Goal: Task Accomplishment & Management: Use online tool/utility

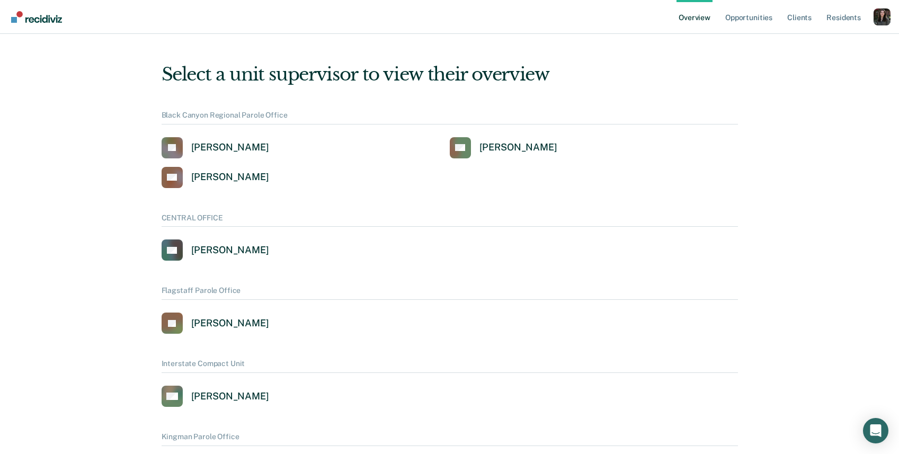
click at [890, 21] on div "Profile dropdown button" at bounding box center [882, 16] width 17 height 17
click at [798, 38] on link "Profile" at bounding box center [839, 42] width 85 height 9
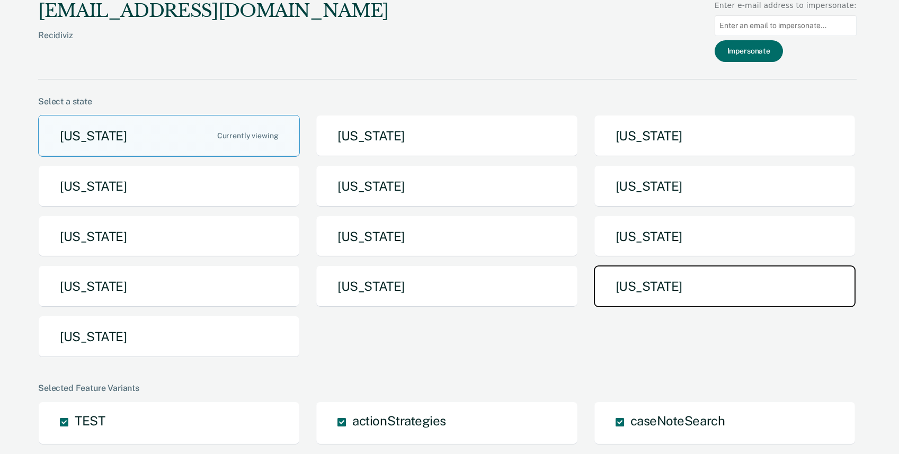
click at [697, 299] on button "[US_STATE]" at bounding box center [725, 287] width 262 height 42
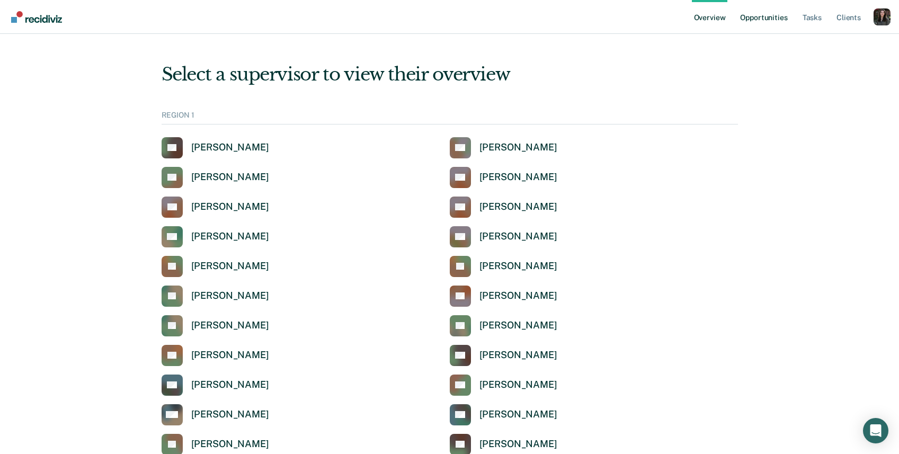
click at [768, 23] on link "Opportunities" at bounding box center [763, 17] width 51 height 34
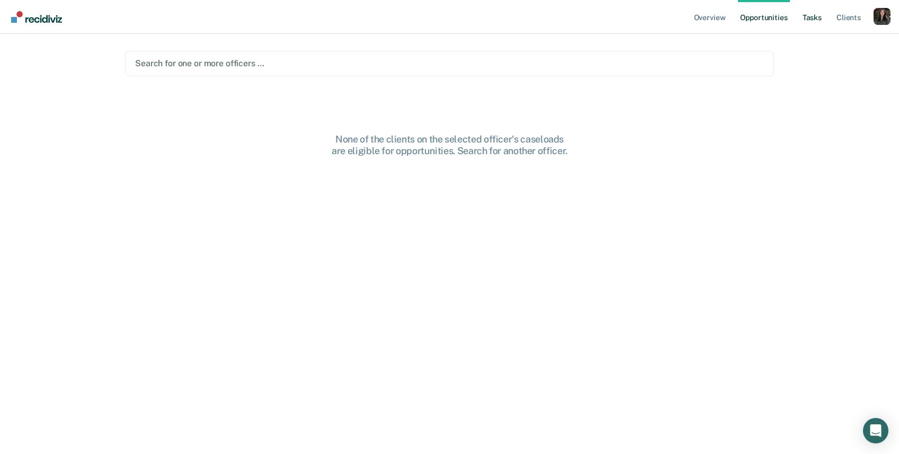
click at [805, 17] on link "Tasks" at bounding box center [812, 17] width 23 height 34
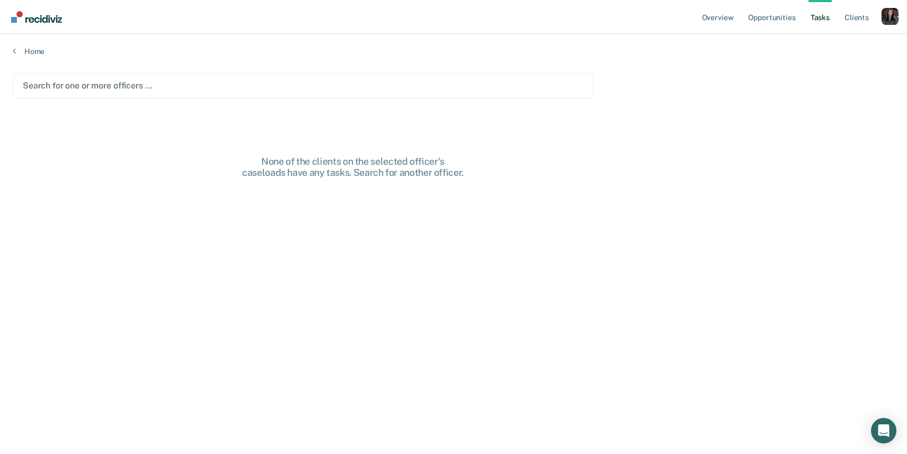
click at [228, 85] on div at bounding box center [303, 86] width 561 height 12
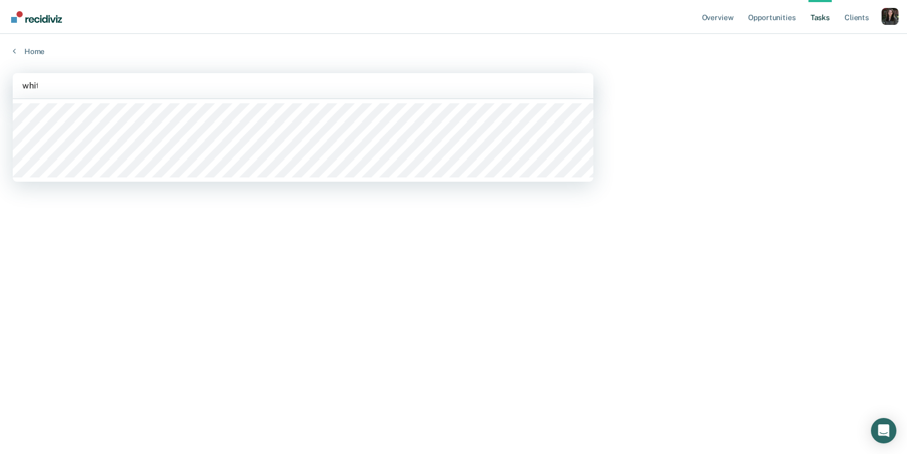
type input "white"
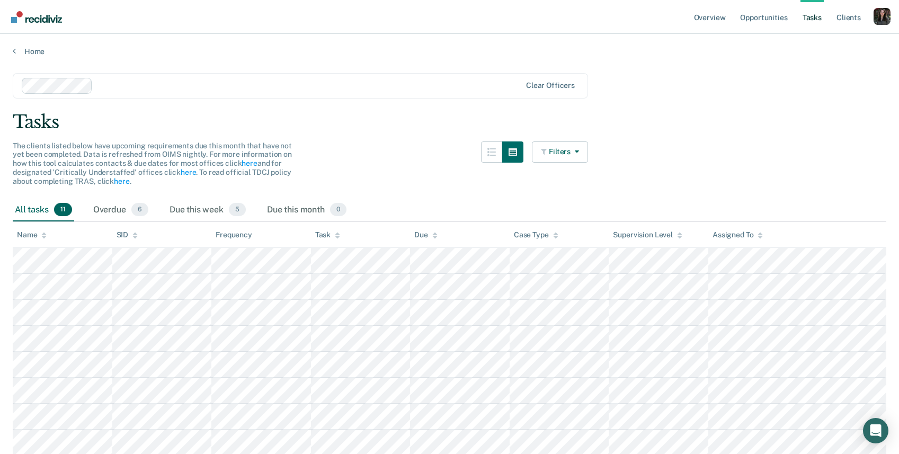
click at [120, 115] on div "Tasks" at bounding box center [450, 122] width 874 height 22
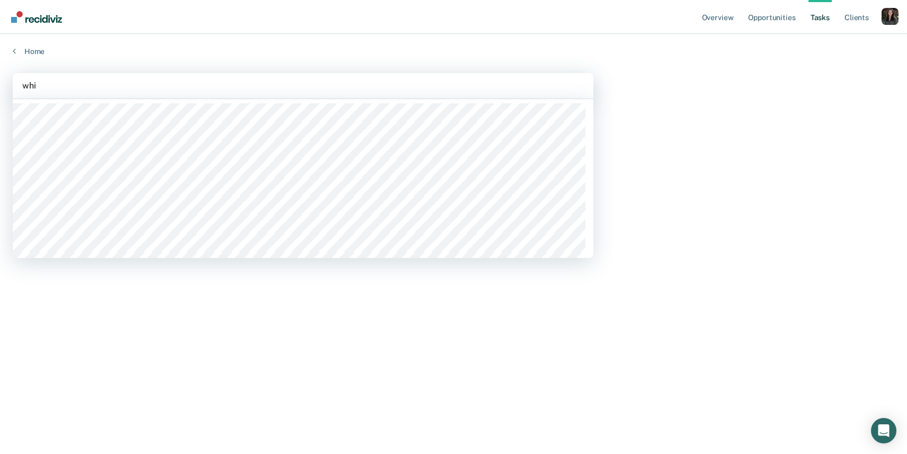
type input "white"
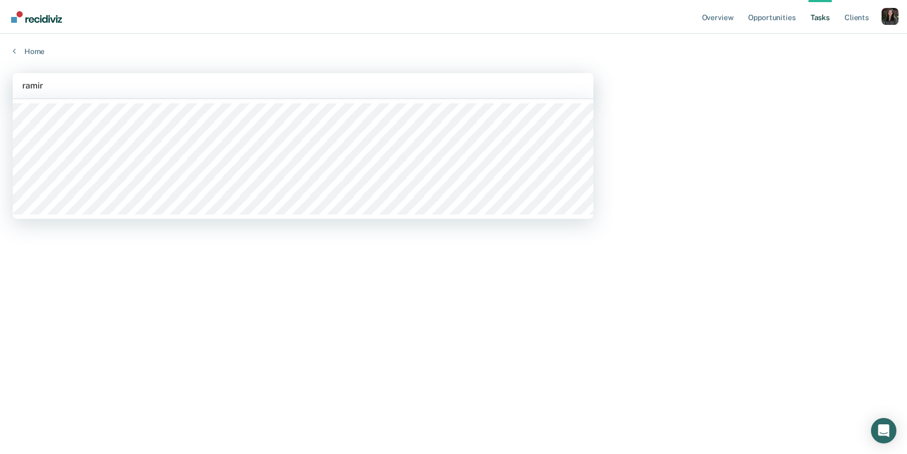
type input "ramire"
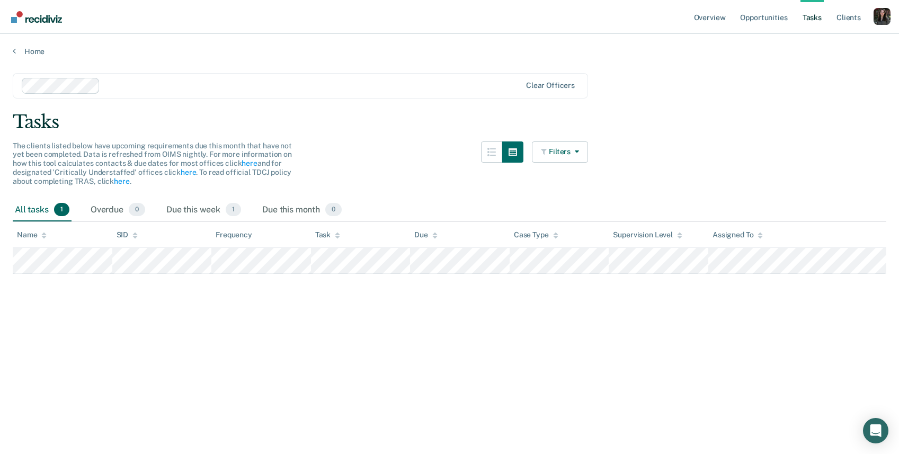
click at [779, 56] on main "option [PERSON_NAME], selected. Select is focused ,type to refine list, press D…" at bounding box center [449, 253] width 899 height 395
